Goal: Information Seeking & Learning: Learn about a topic

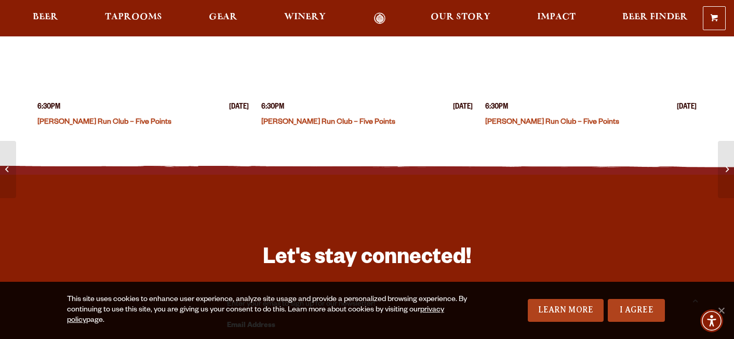
scroll to position [1309, 0]
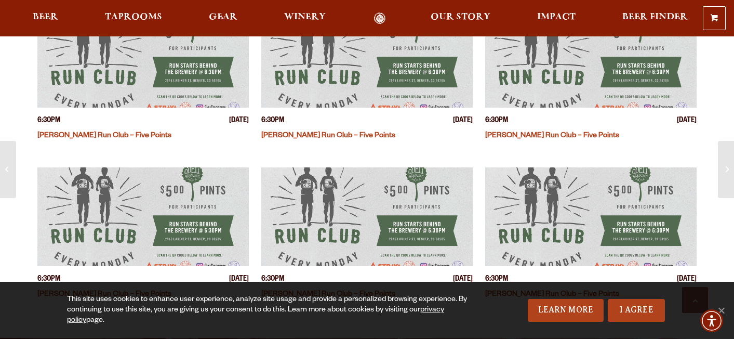
click at [383, 203] on img "View event details" at bounding box center [366, 216] width 211 height 99
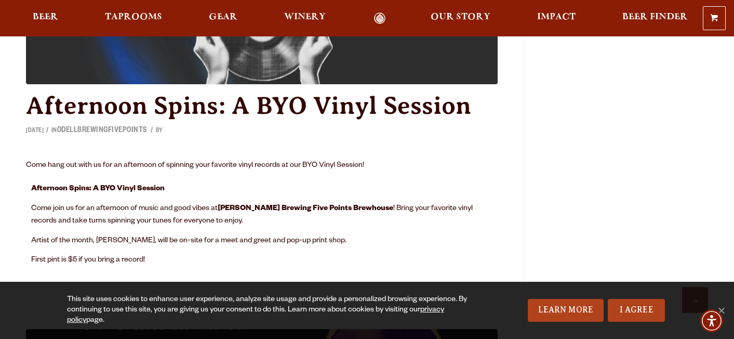
scroll to position [22299, 0]
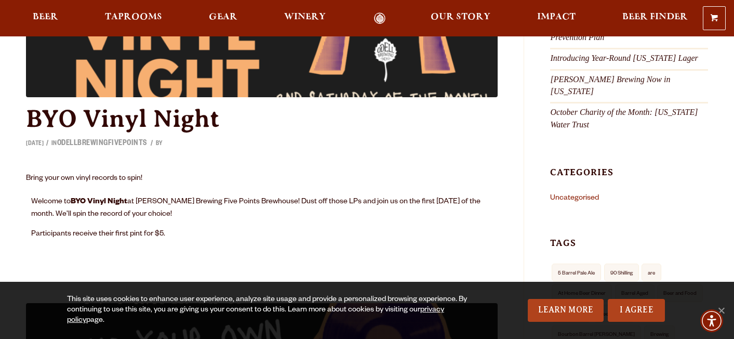
scroll to position [166, 0]
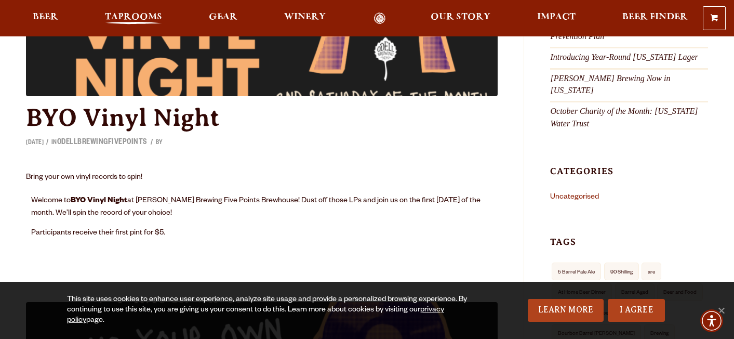
click at [135, 21] on span "Taprooms" at bounding box center [133, 17] width 57 height 8
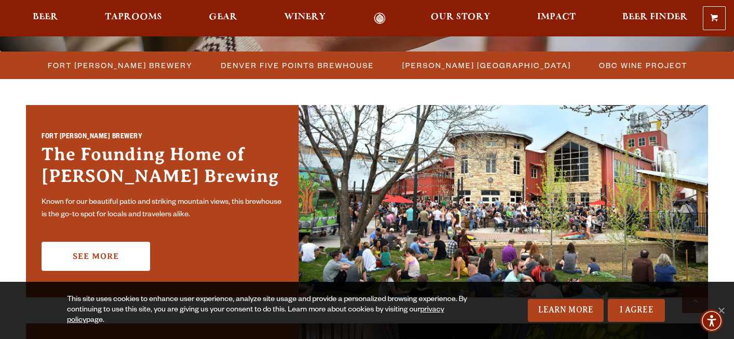
scroll to position [288, 0]
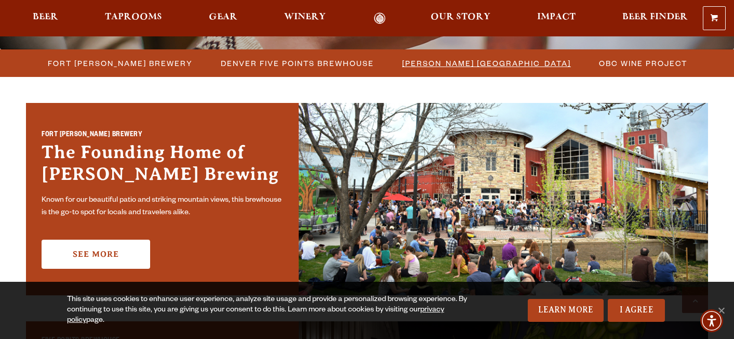
click at [436, 72] on li "[PERSON_NAME] [GEOGRAPHIC_DATA]" at bounding box center [486, 63] width 197 height 19
click at [436, 64] on span "[PERSON_NAME] [GEOGRAPHIC_DATA]" at bounding box center [486, 63] width 169 height 15
click at [342, 73] on li "Denver Five Points Brewhouse" at bounding box center [296, 63] width 181 height 19
click at [341, 68] on span "Denver Five Points Brewhouse" at bounding box center [297, 63] width 153 height 15
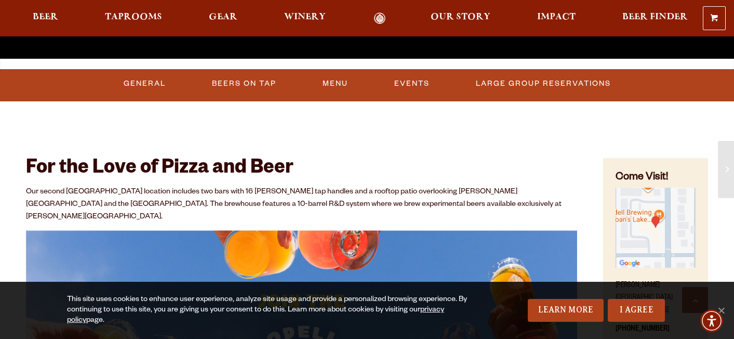
scroll to position [365, 0]
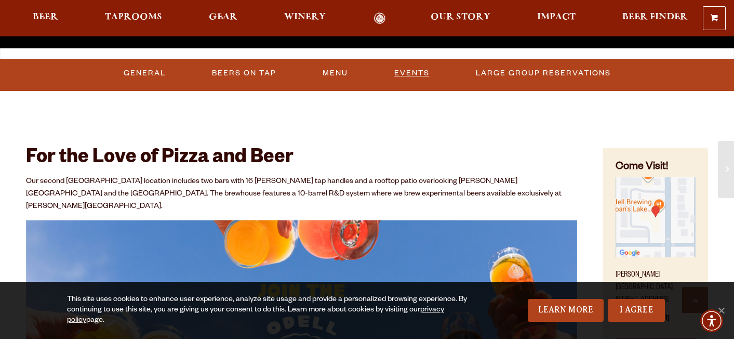
click at [415, 73] on link "Events" at bounding box center [412, 73] width 44 height 24
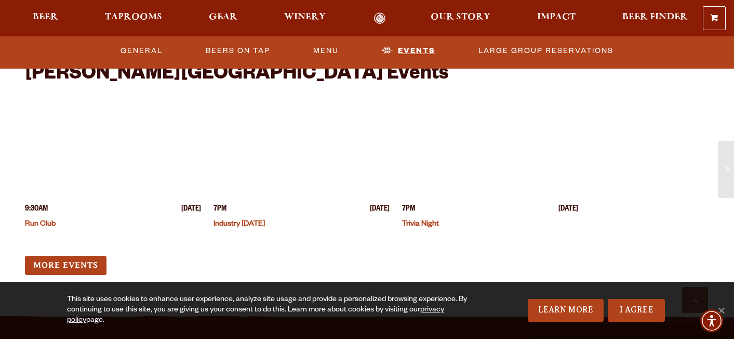
scroll to position [2675, 0]
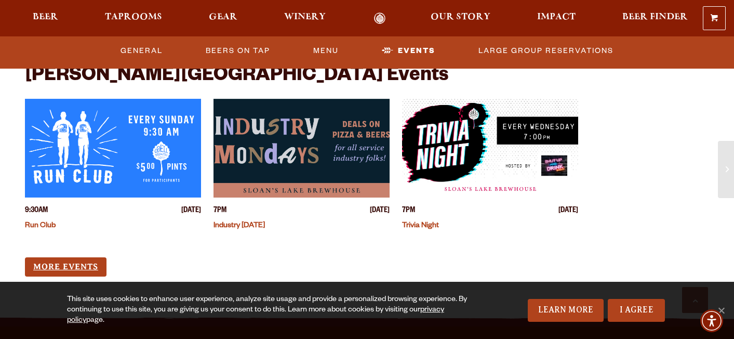
click at [97, 257] on link "More Events" at bounding box center [66, 266] width 82 height 19
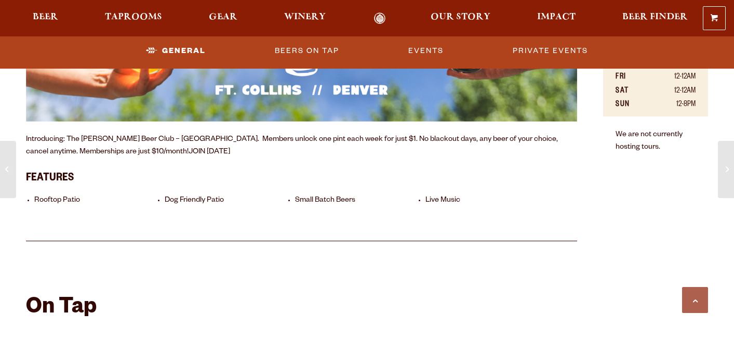
scroll to position [736, 0]
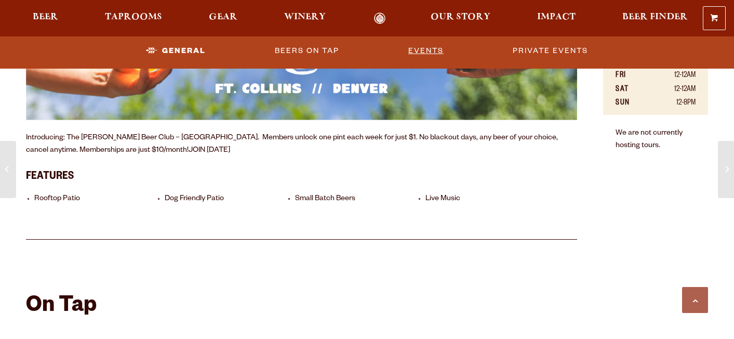
click at [433, 55] on link "Events" at bounding box center [426, 51] width 44 height 24
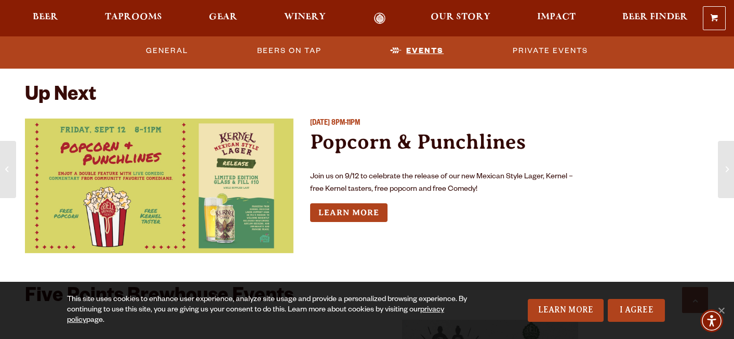
scroll to position [3281, 0]
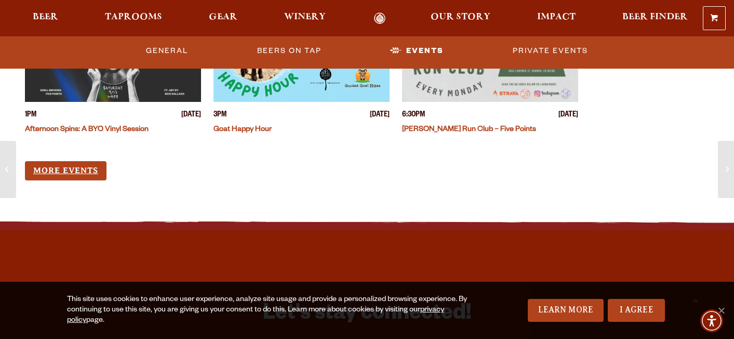
click at [100, 170] on link "More Events" at bounding box center [66, 170] width 82 height 19
